Goal: Transaction & Acquisition: Purchase product/service

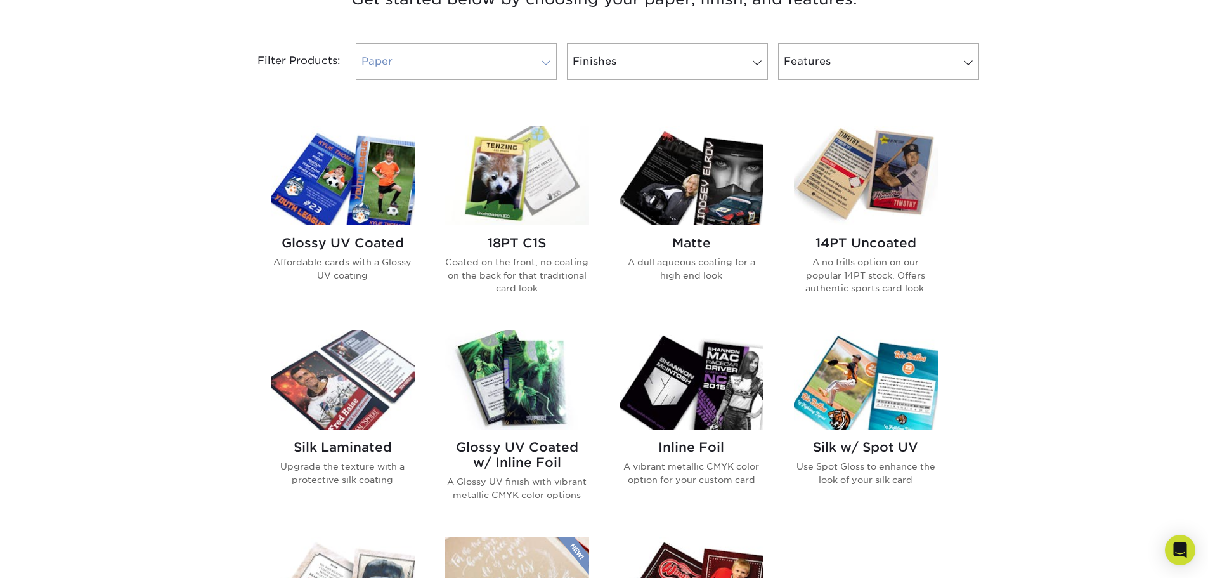
scroll to position [444, 0]
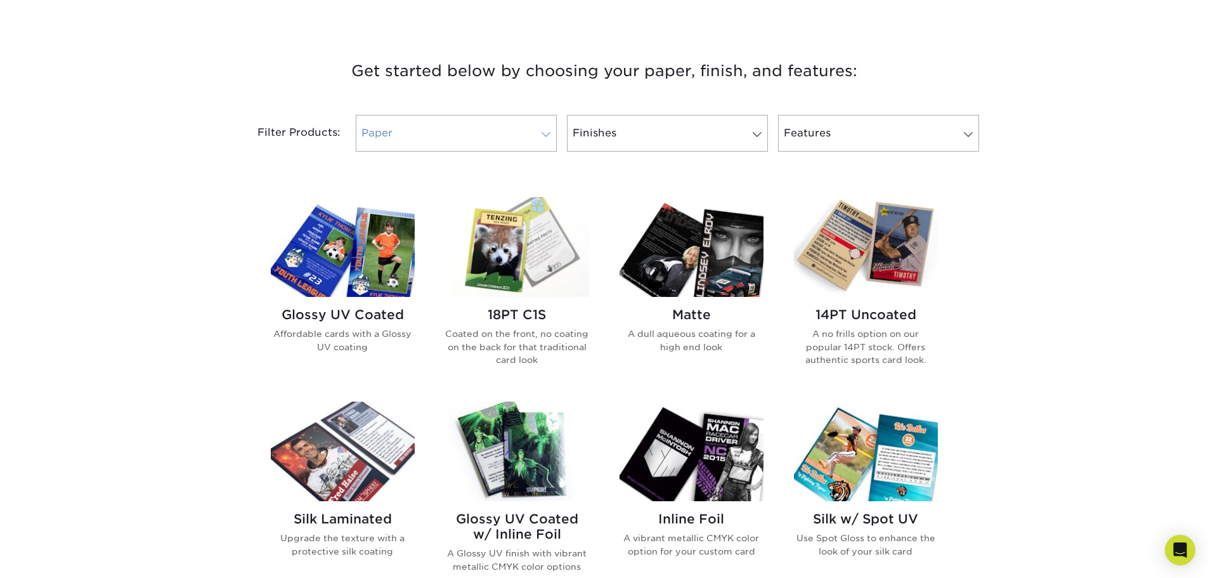
click at [499, 129] on link "Paper" at bounding box center [456, 133] width 201 height 37
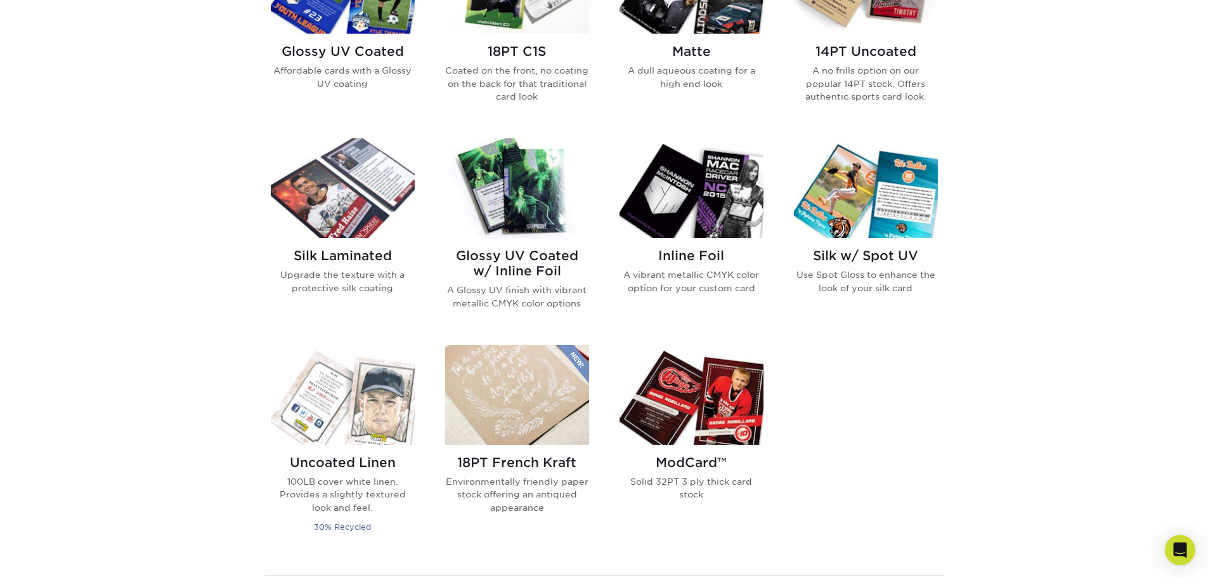
scroll to position [825, 0]
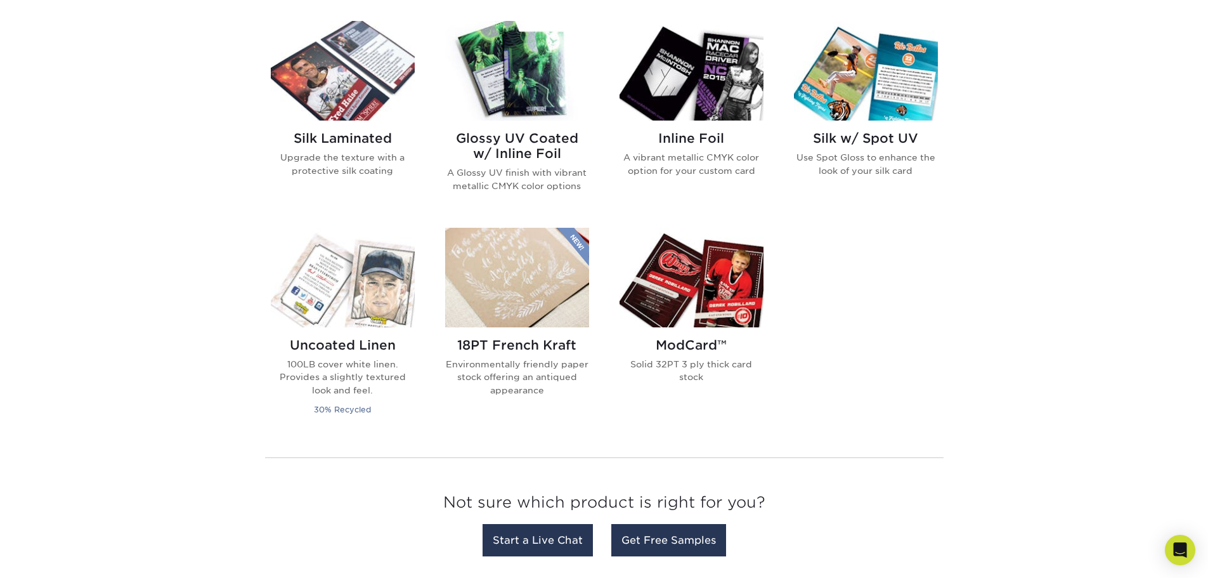
click at [668, 348] on h2 "ModCard™" at bounding box center [692, 344] width 144 height 15
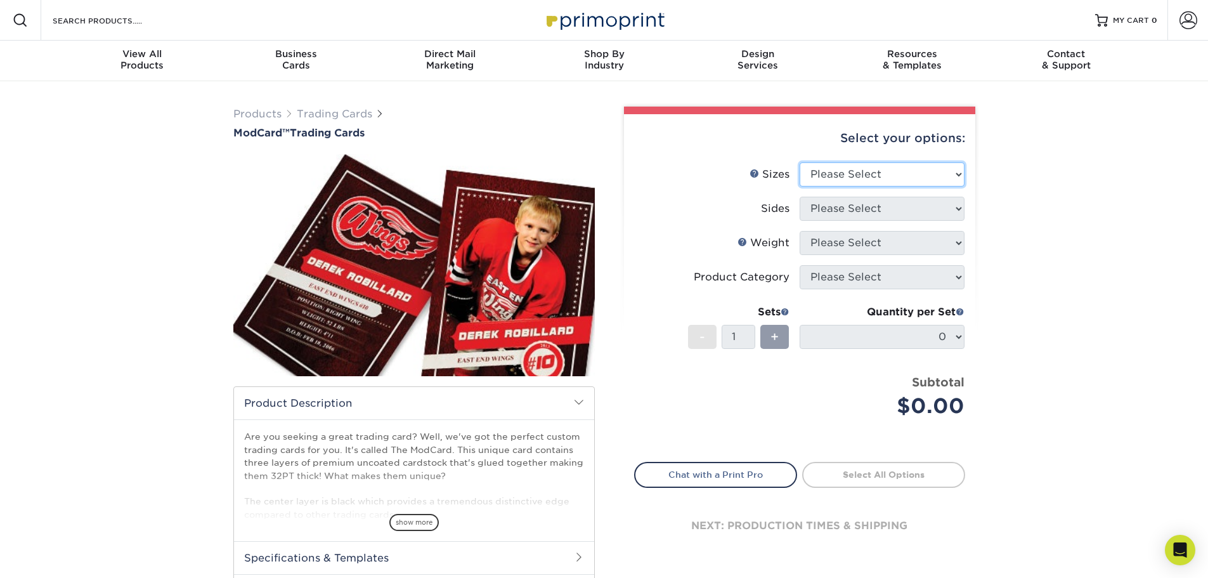
click at [940, 173] on select "Please Select 2.5" x 3.5"" at bounding box center [882, 174] width 165 height 24
select select "2.50x3.50"
click at [800, 162] on select "Please Select 2.5" x 3.5"" at bounding box center [882, 174] width 165 height 24
click at [946, 207] on select "Please Select Print Both Sides Print Front Only" at bounding box center [882, 209] width 165 height 24
select select "13abbda7-1d64-4f25-8bb2-c179b224825d"
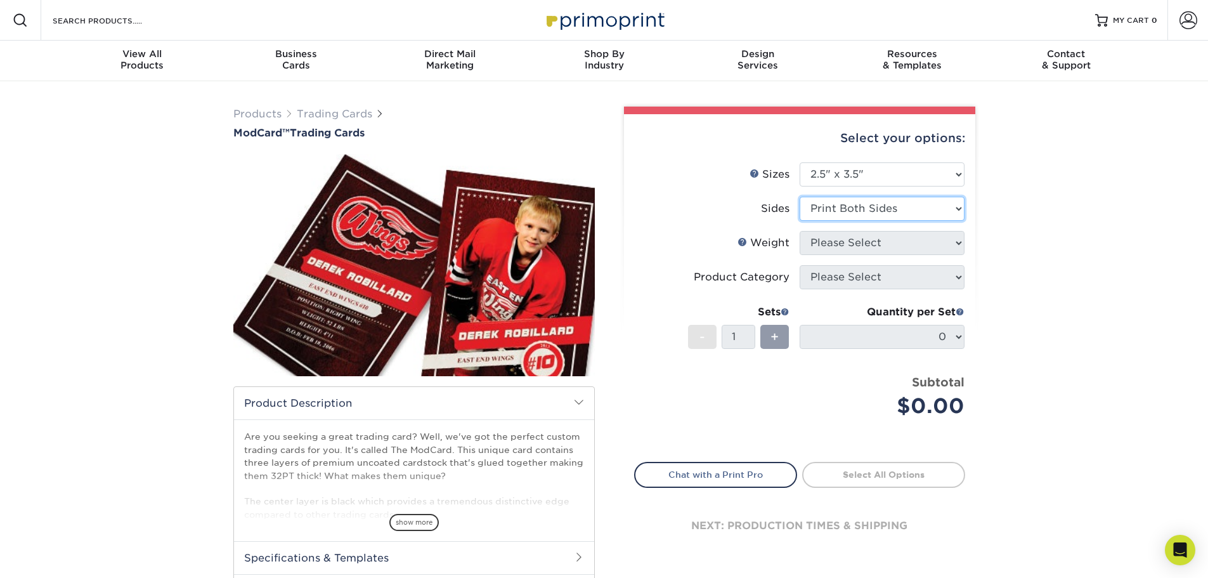
click at [800, 197] on select "Please Select Print Both Sides Print Front Only" at bounding box center [882, 209] width 165 height 24
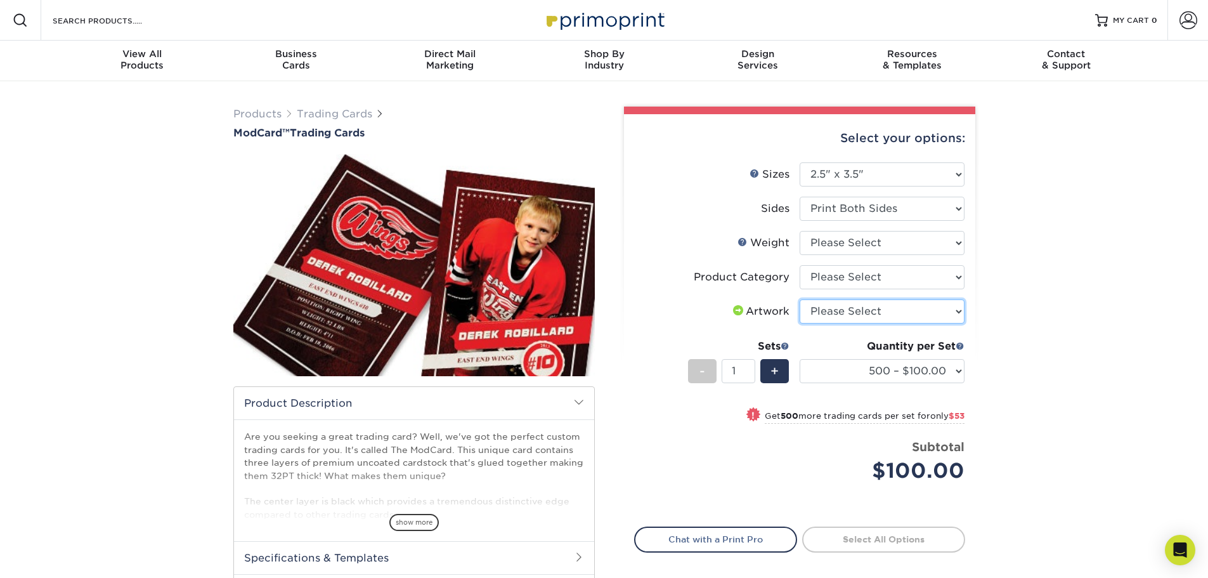
click at [950, 310] on select "Please Select I will upload files I need a design - $100" at bounding box center [882, 311] width 165 height 24
select select "upload"
click at [800, 299] on select "Please Select I will upload files I need a design - $100" at bounding box center [882, 311] width 165 height 24
click at [961, 273] on select "Please Select Trading Cards" at bounding box center [882, 277] width 165 height 24
select select "c2f9bce9-36c2-409d-b101-c29d9d031e18"
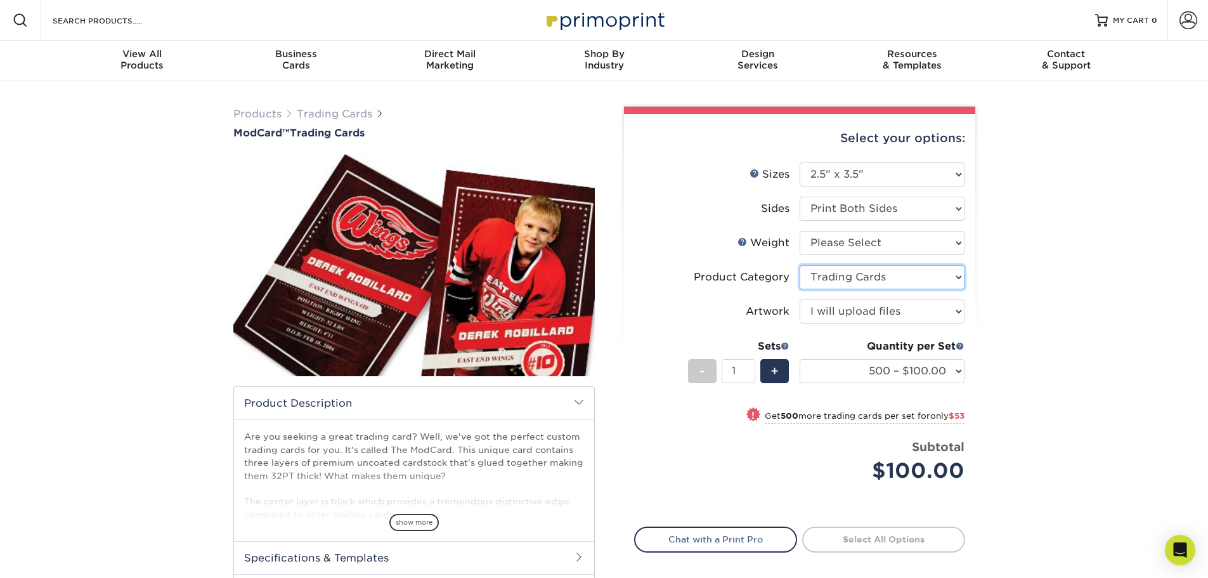
click at [800, 265] on select "Please Select Trading Cards" at bounding box center [882, 277] width 165 height 24
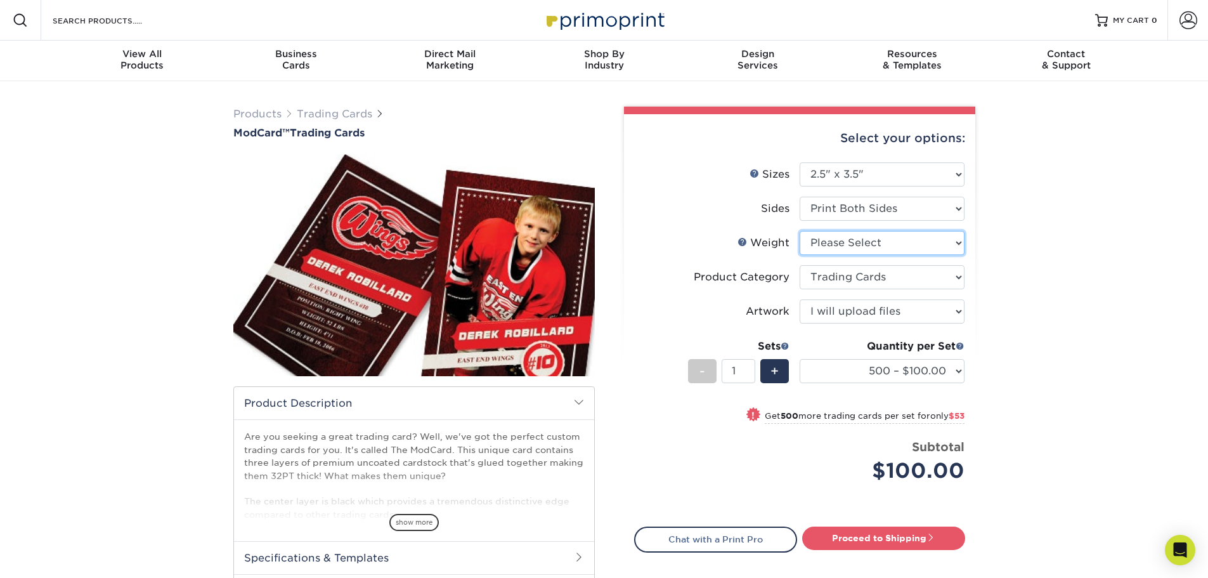
click at [961, 242] on select "Please Select 32PTUCBLK" at bounding box center [882, 243] width 165 height 24
select select "32PTUCBLK"
click at [800, 231] on select "Please Select 32PTUCBLK" at bounding box center [882, 243] width 165 height 24
select select "-1"
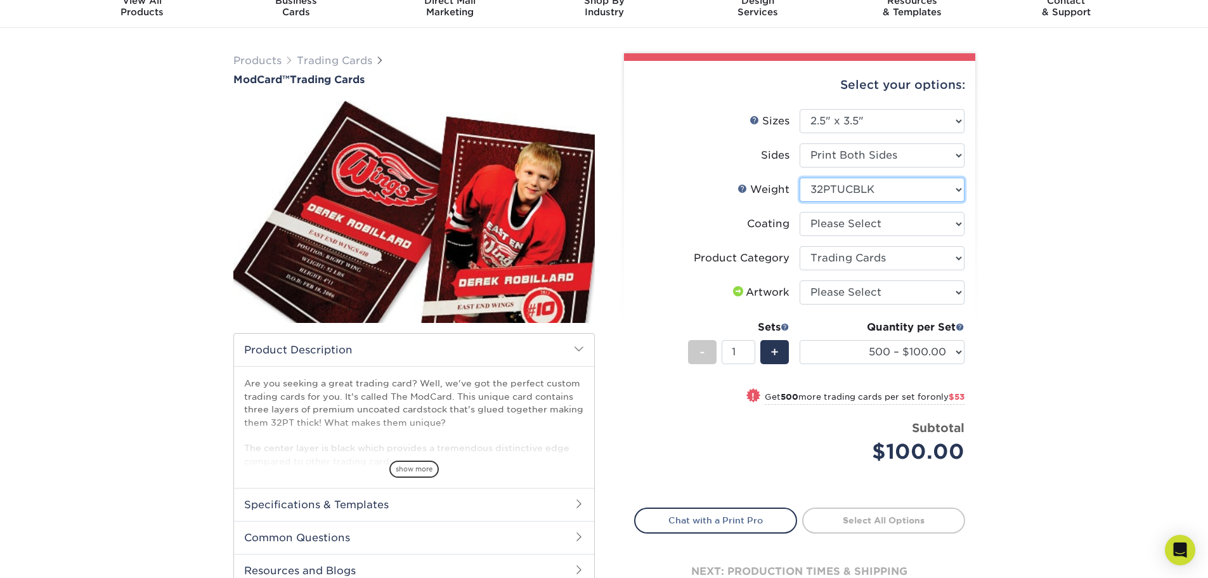
scroll to position [127, 0]
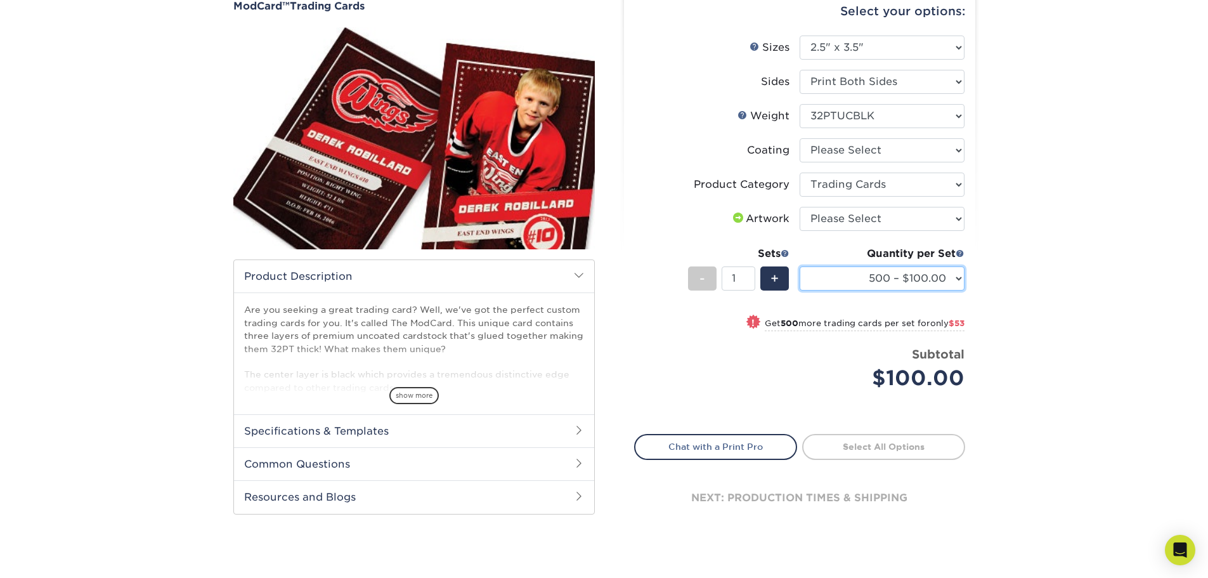
click at [959, 277] on select "500 – $100.00 1000 – $153.00" at bounding box center [882, 278] width 165 height 24
click at [1048, 270] on div "Products Trading Cards ModCard™ Trading Cards show more Templates /" at bounding box center [604, 267] width 1208 height 627
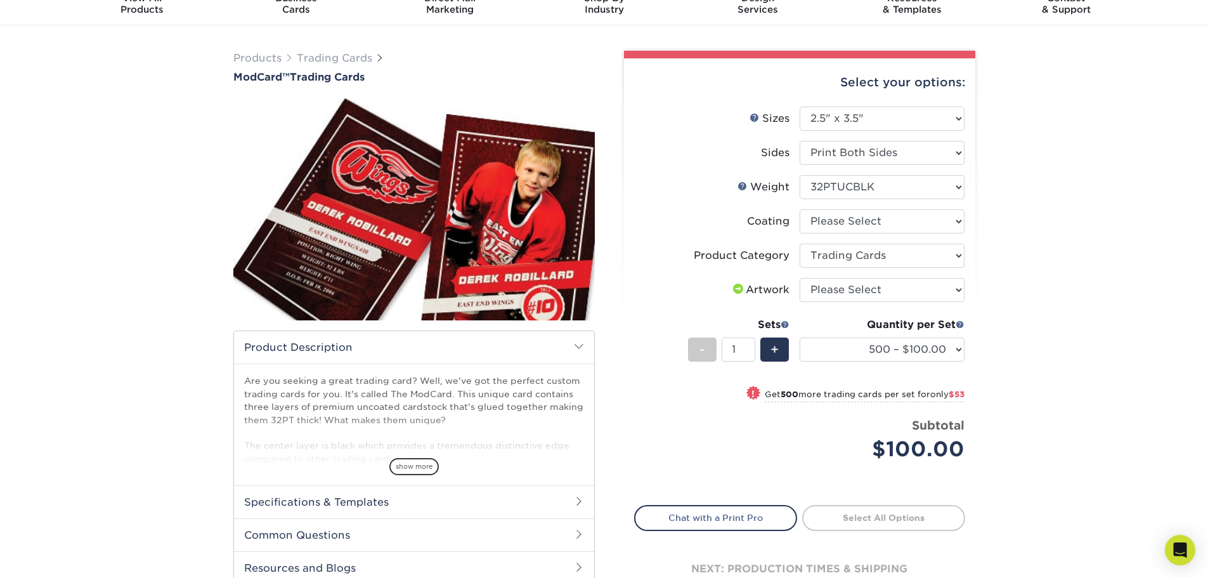
scroll to position [0, 0]
